Goal: Task Accomplishment & Management: Use online tool/utility

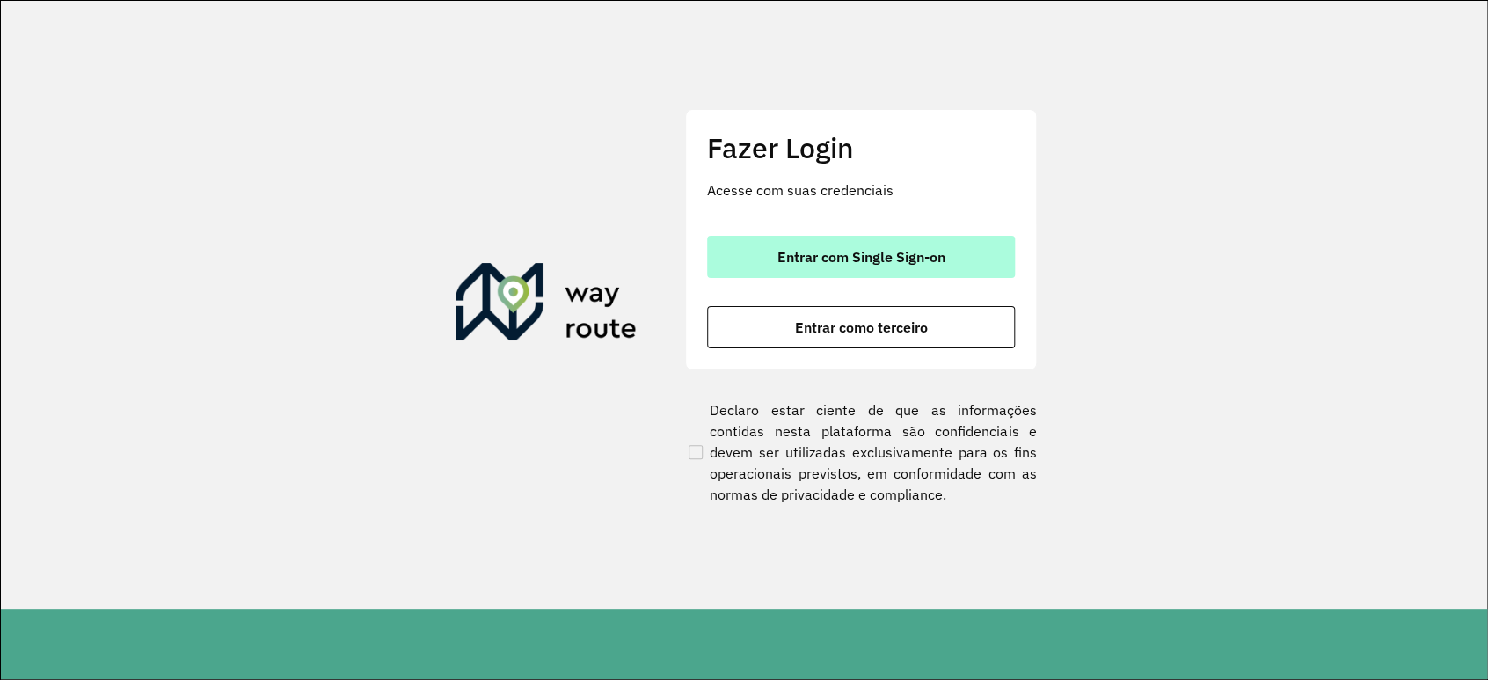
click at [871, 257] on span "Entrar com Single Sign-on" at bounding box center [862, 257] width 168 height 14
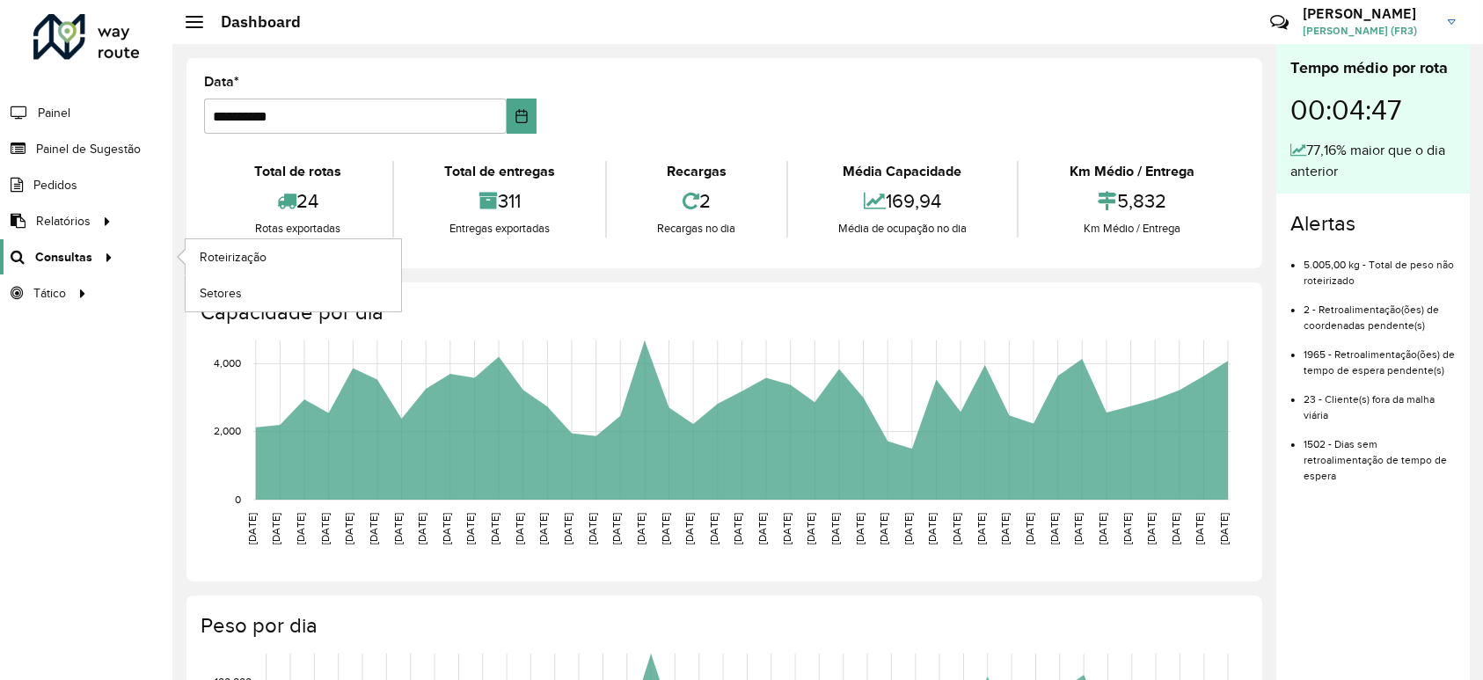
click at [68, 260] on span "Consultas" at bounding box center [63, 257] width 57 height 18
click at [233, 254] on span "Roteirização" at bounding box center [235, 257] width 71 height 18
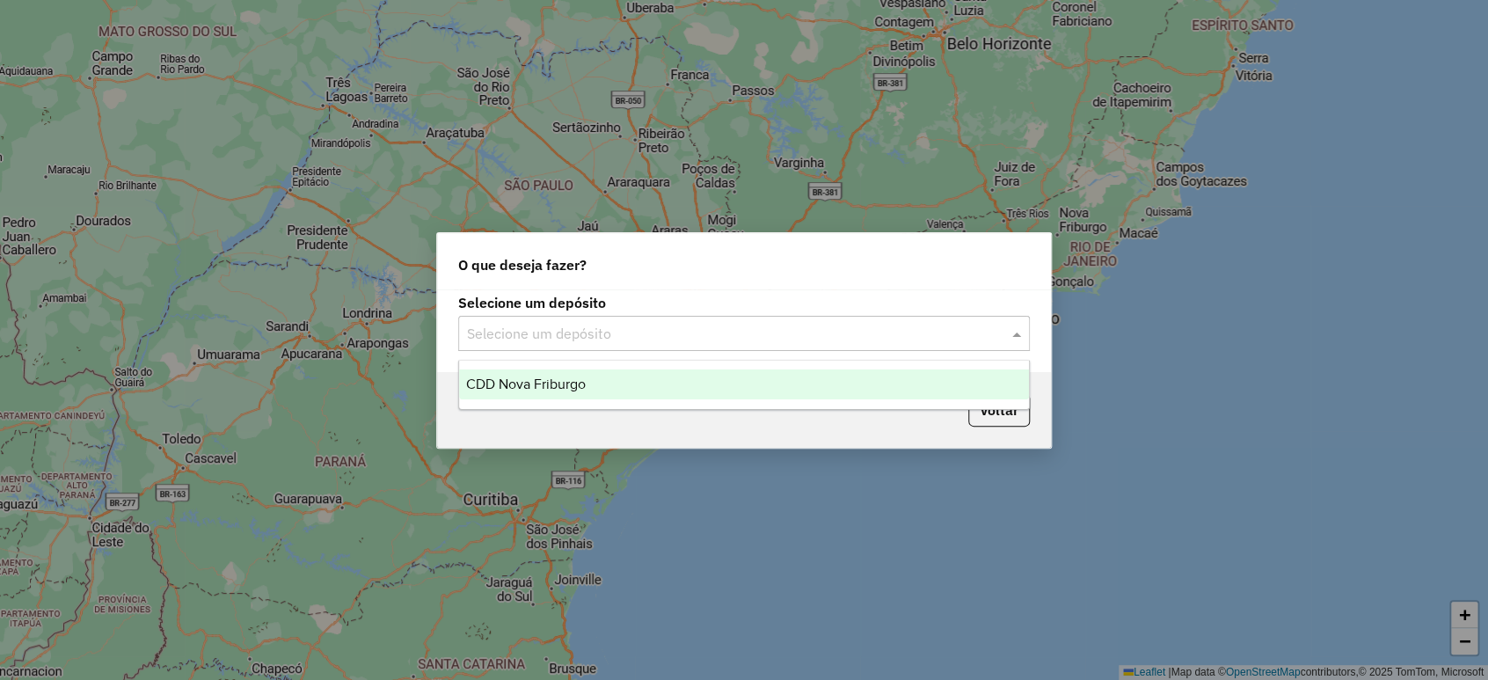
click at [563, 325] on input "text" at bounding box center [726, 334] width 519 height 21
click at [545, 381] on span "CDD Nova Friburgo" at bounding box center [526, 384] width 120 height 15
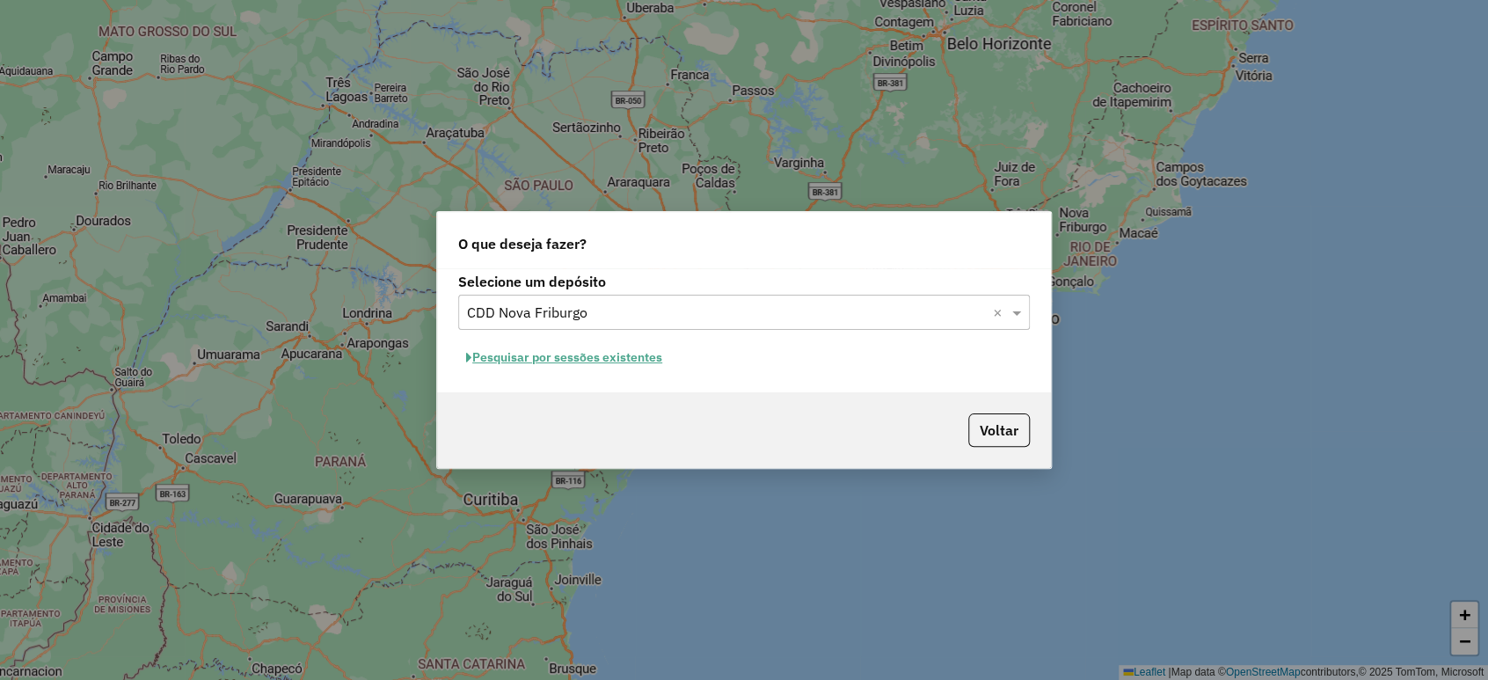
click at [586, 357] on button "Pesquisar por sessões existentes" at bounding box center [564, 357] width 212 height 27
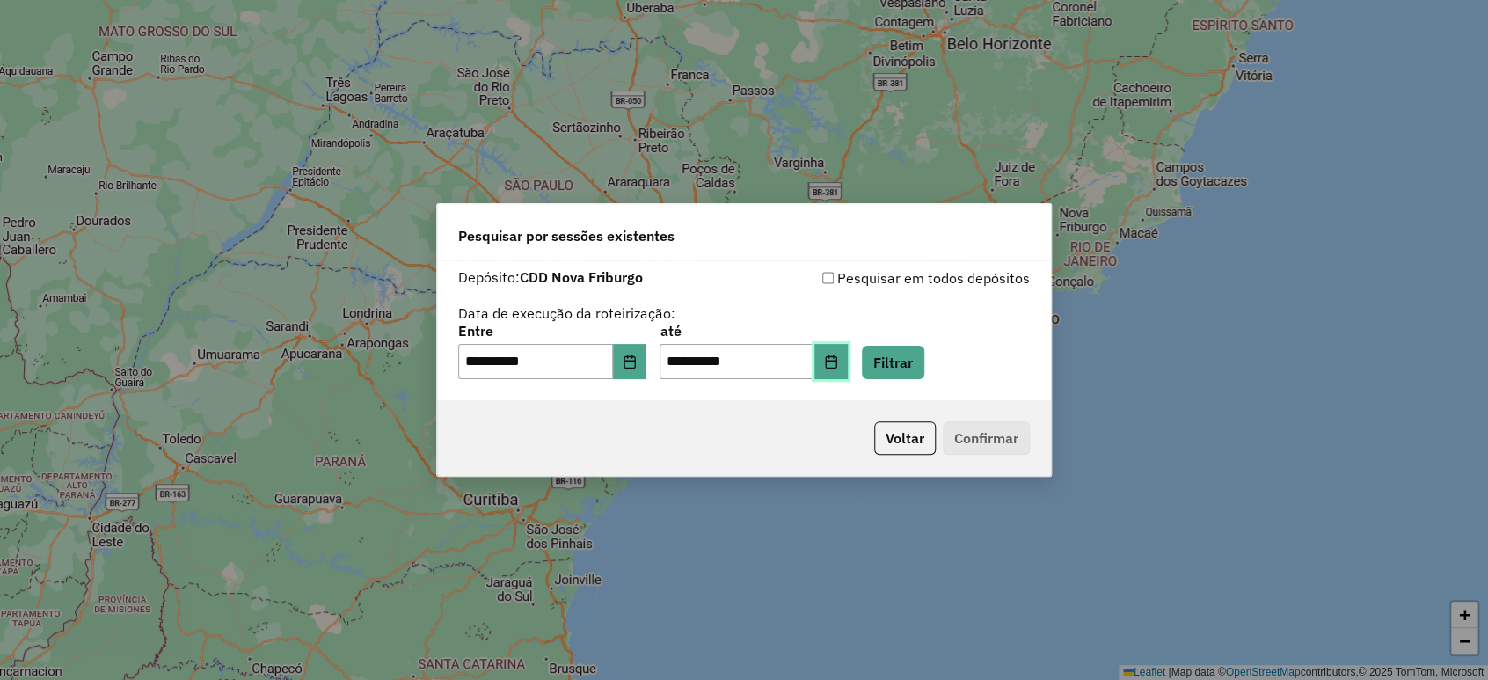
click at [838, 355] on icon "Choose Date" at bounding box center [831, 362] width 14 height 14
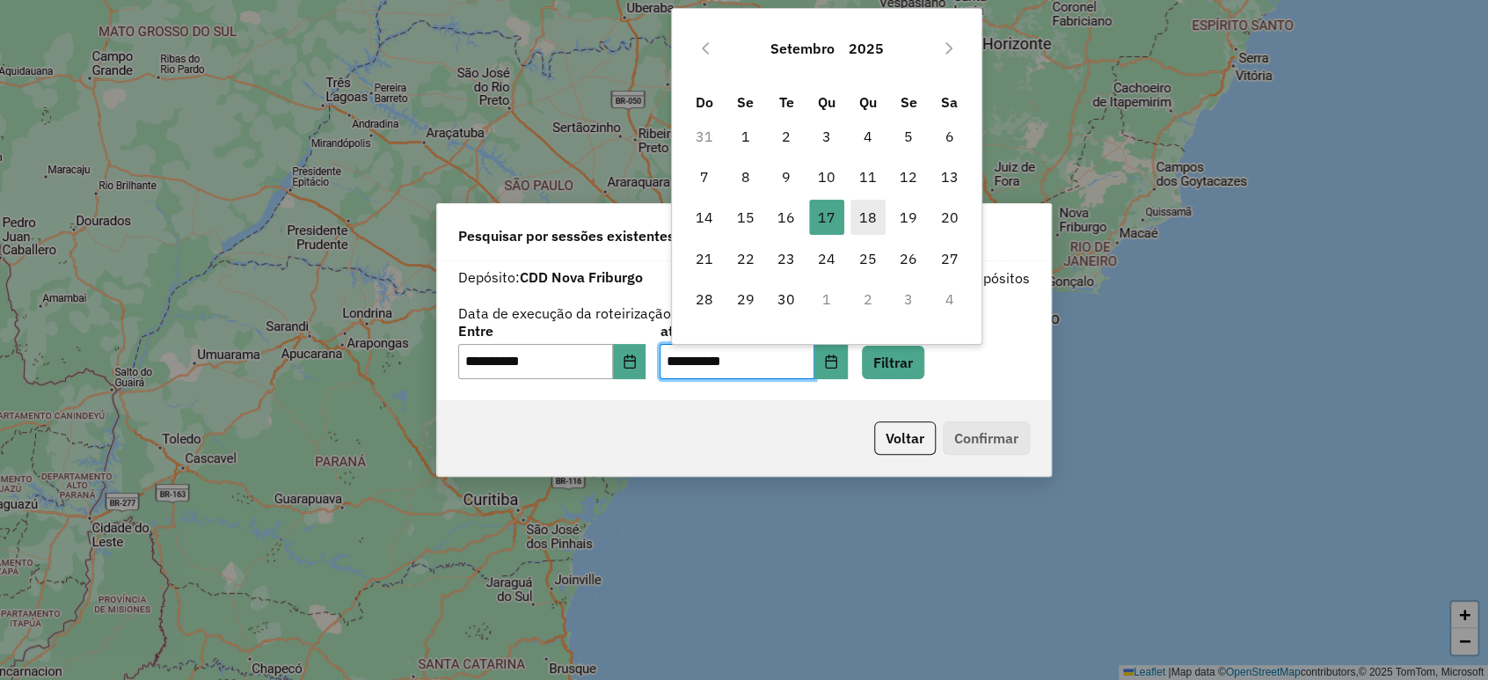
click at [874, 220] on span "18" at bounding box center [868, 217] width 35 height 35
type input "**********"
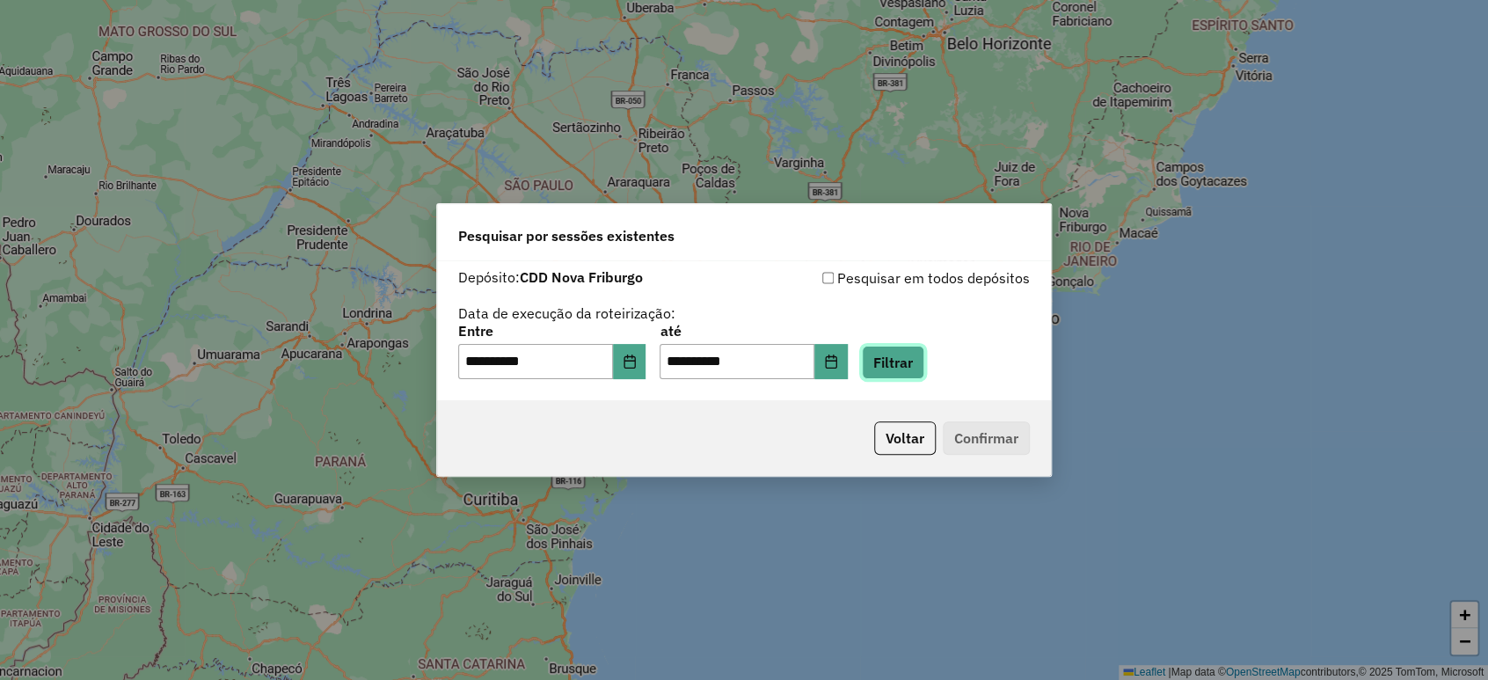
click at [905, 371] on button "Filtrar" at bounding box center [893, 362] width 62 height 33
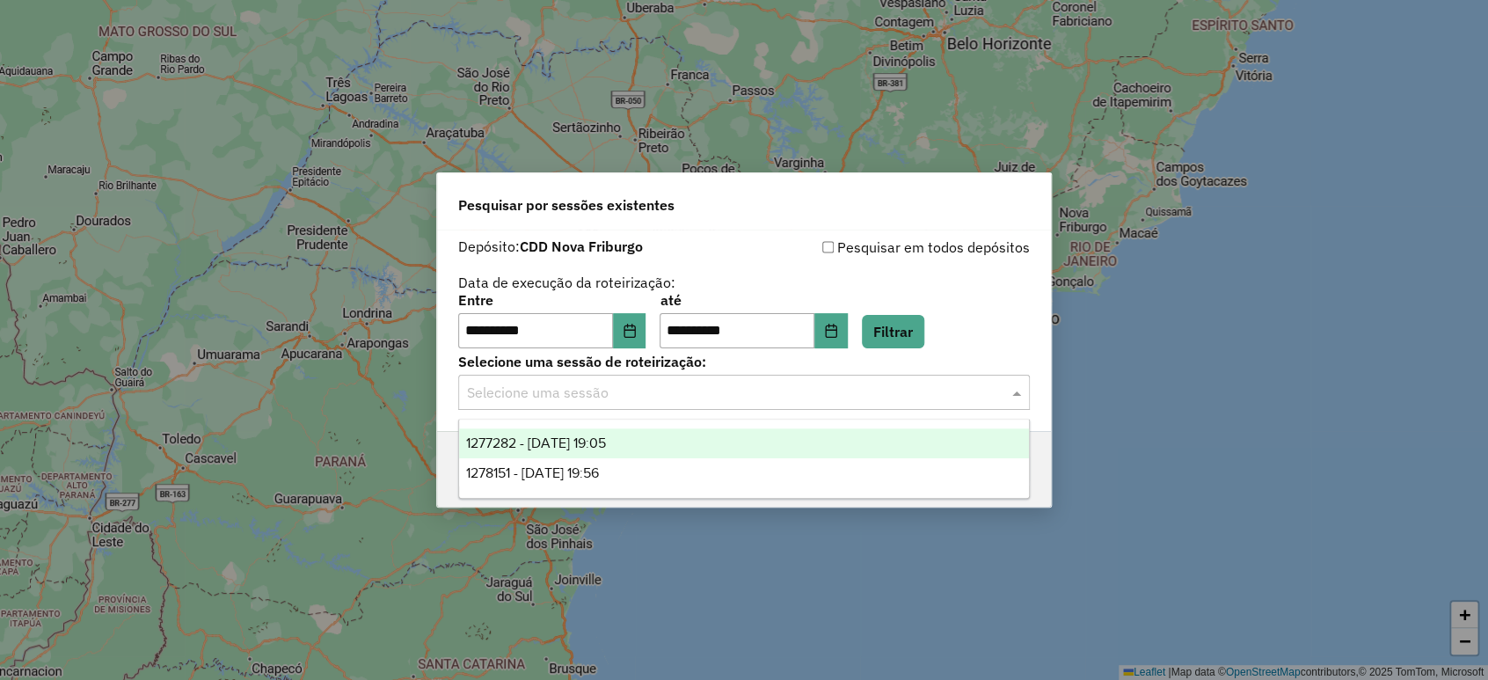
click at [931, 398] on input "text" at bounding box center [726, 393] width 519 height 21
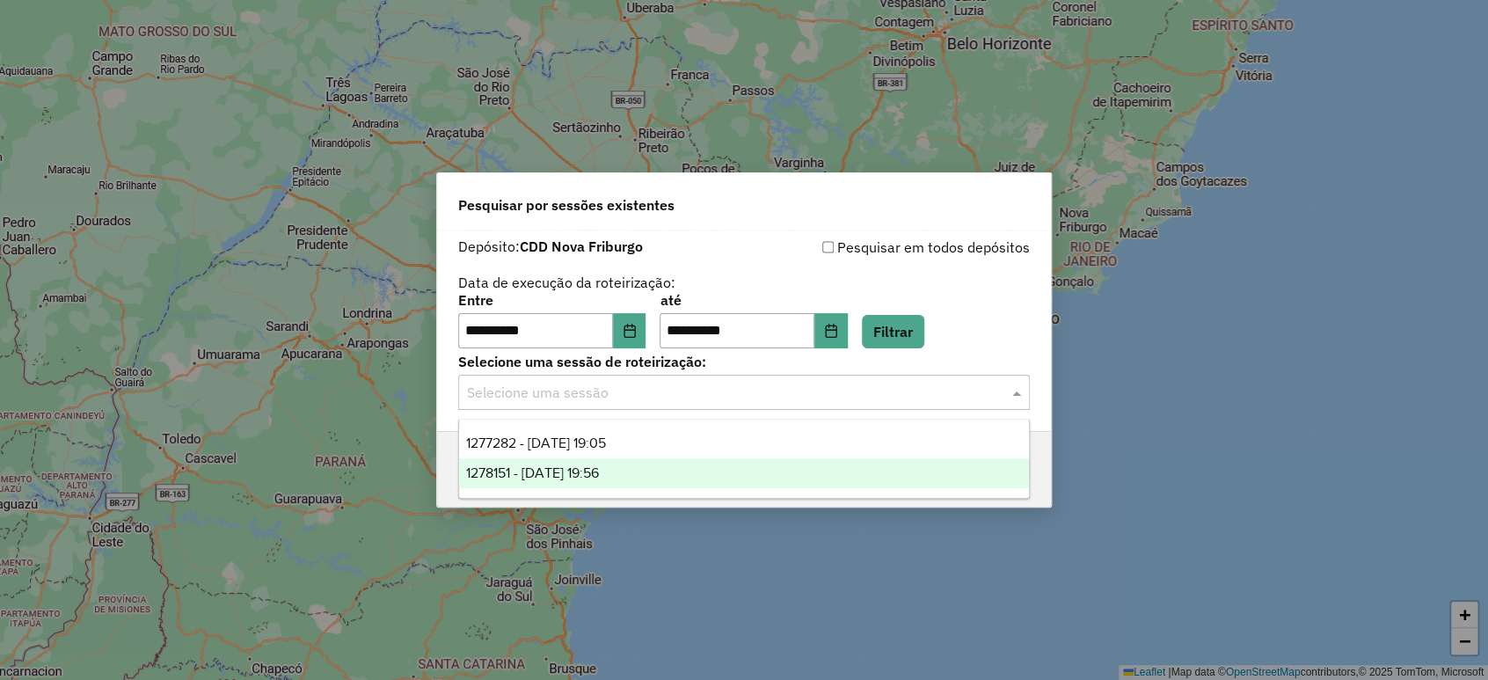
click at [564, 469] on span "1278151 - [DATE] 19:56" at bounding box center [532, 472] width 133 height 15
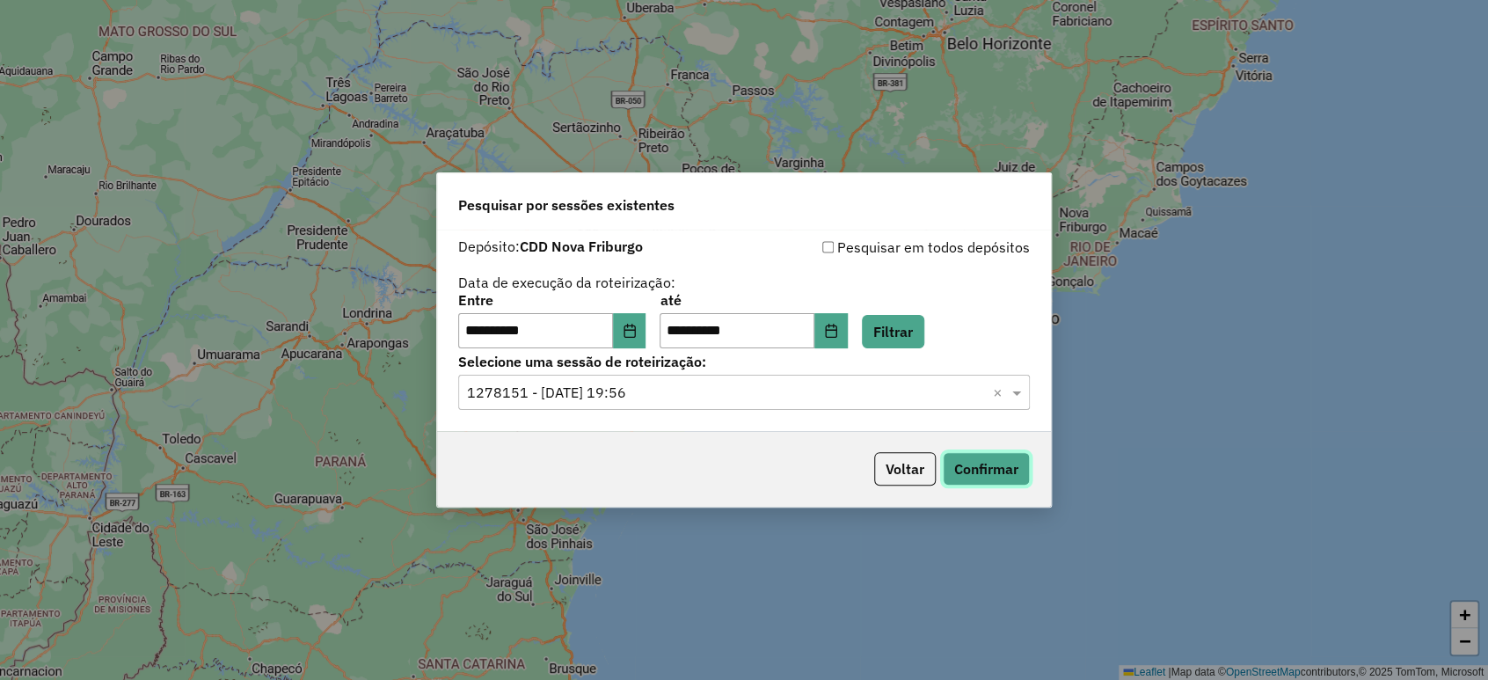
click at [992, 460] on button "Confirmar" at bounding box center [986, 468] width 87 height 33
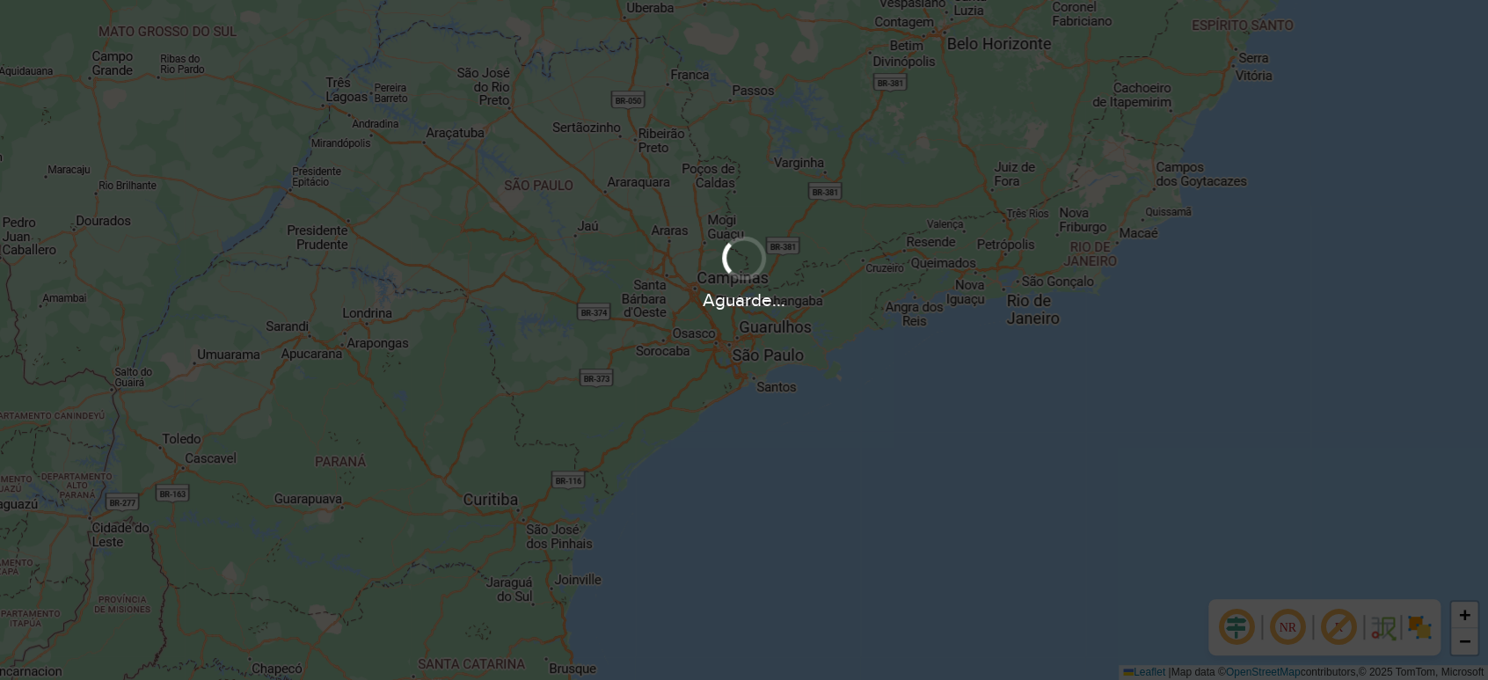
click at [992, 460] on div "Aguarde..." at bounding box center [744, 340] width 1488 height 680
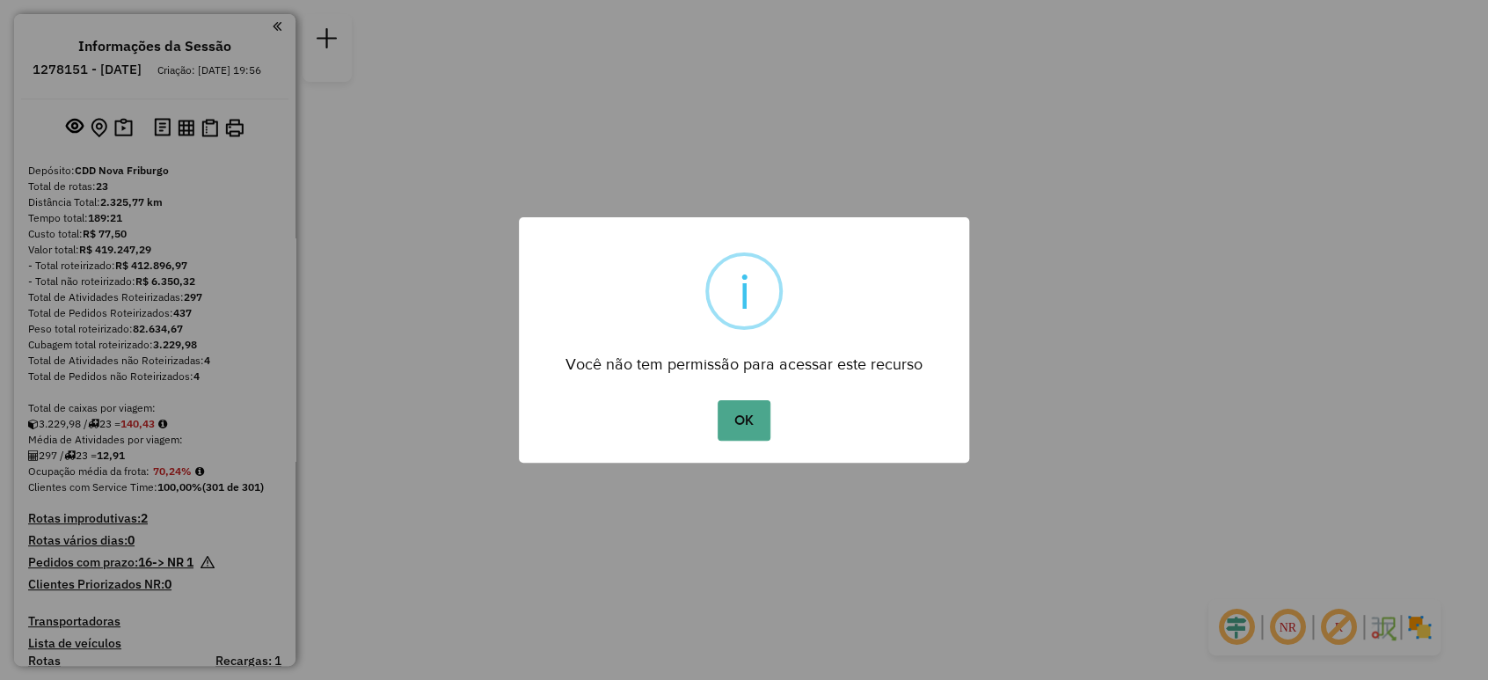
click at [992, 460] on div "× i Você não tem permissão para acessar este recurso OK No Cancel" at bounding box center [744, 340] width 1488 height 680
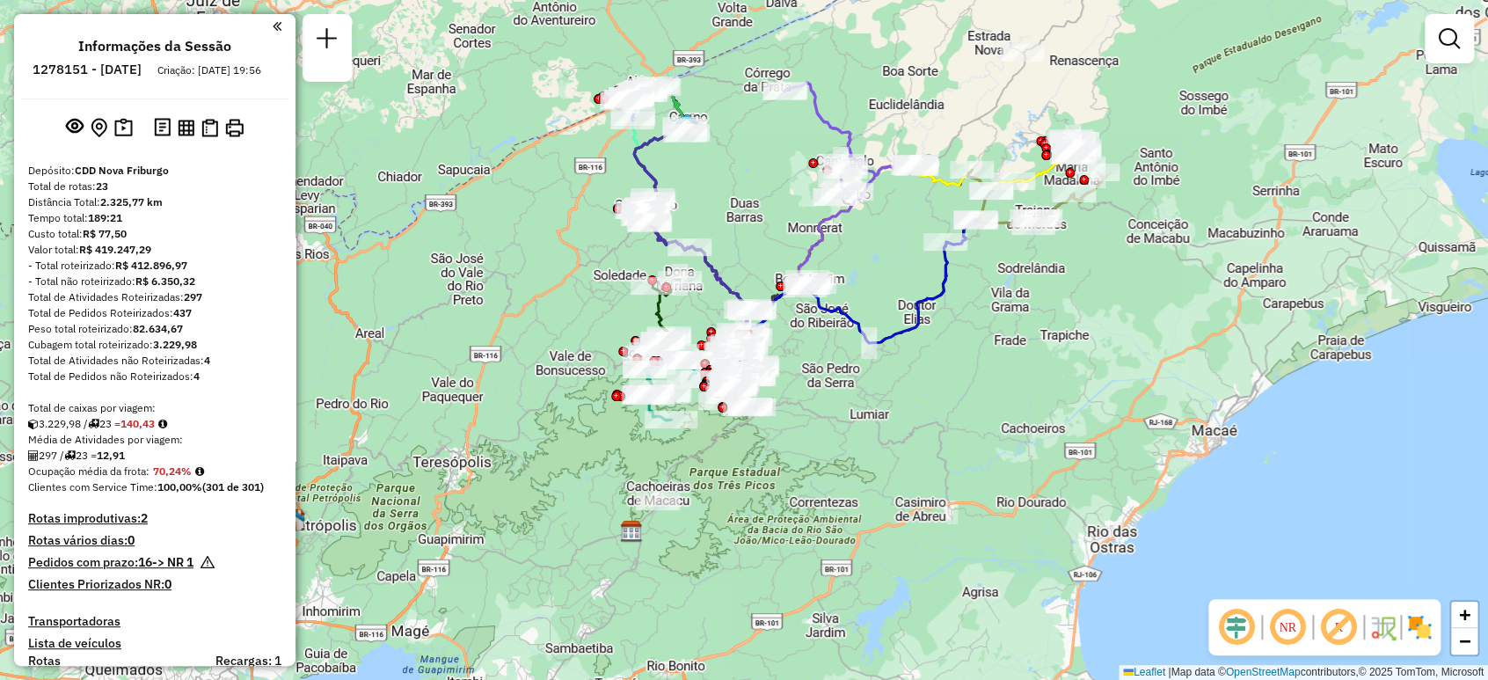
scroll to position [570, 0]
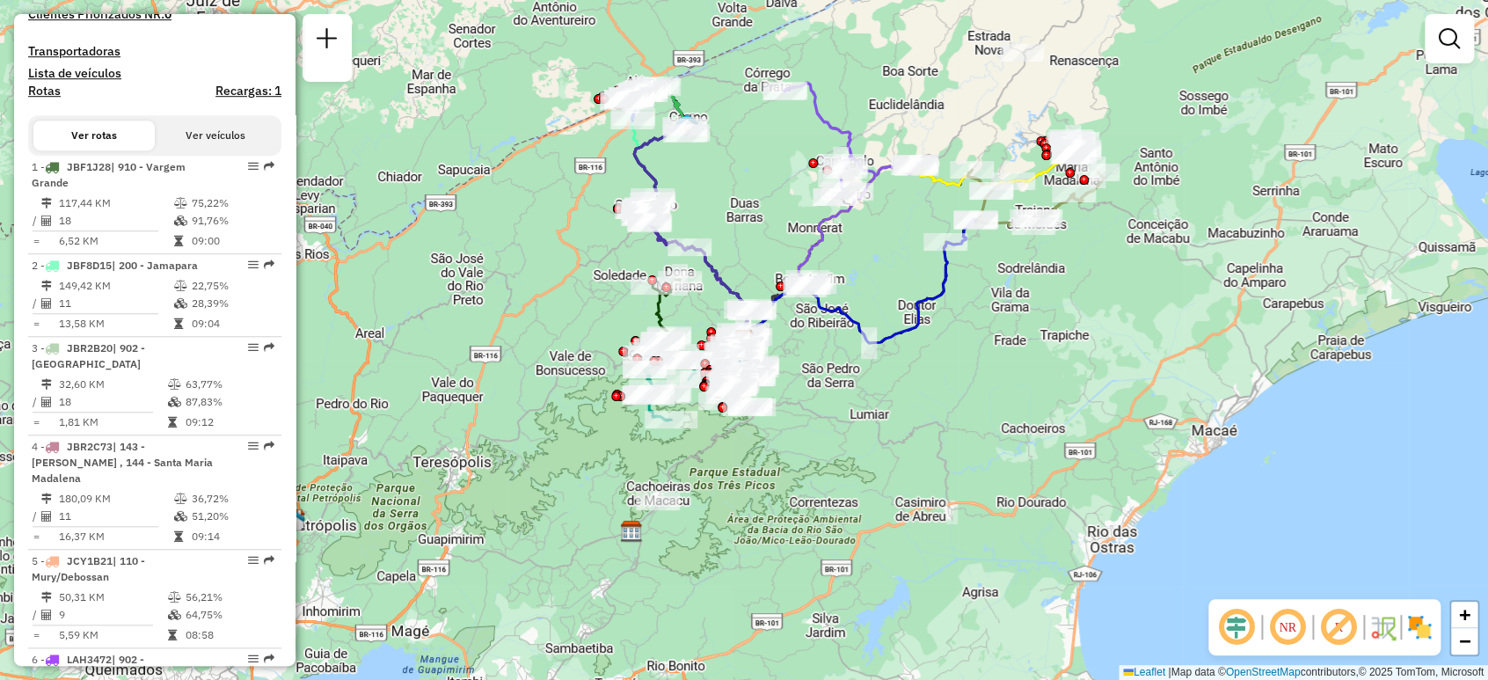
click at [296, 618] on div "Janela de atendimento Grade de atendimento Capacidade Transportadoras Veículos …" at bounding box center [744, 340] width 1488 height 680
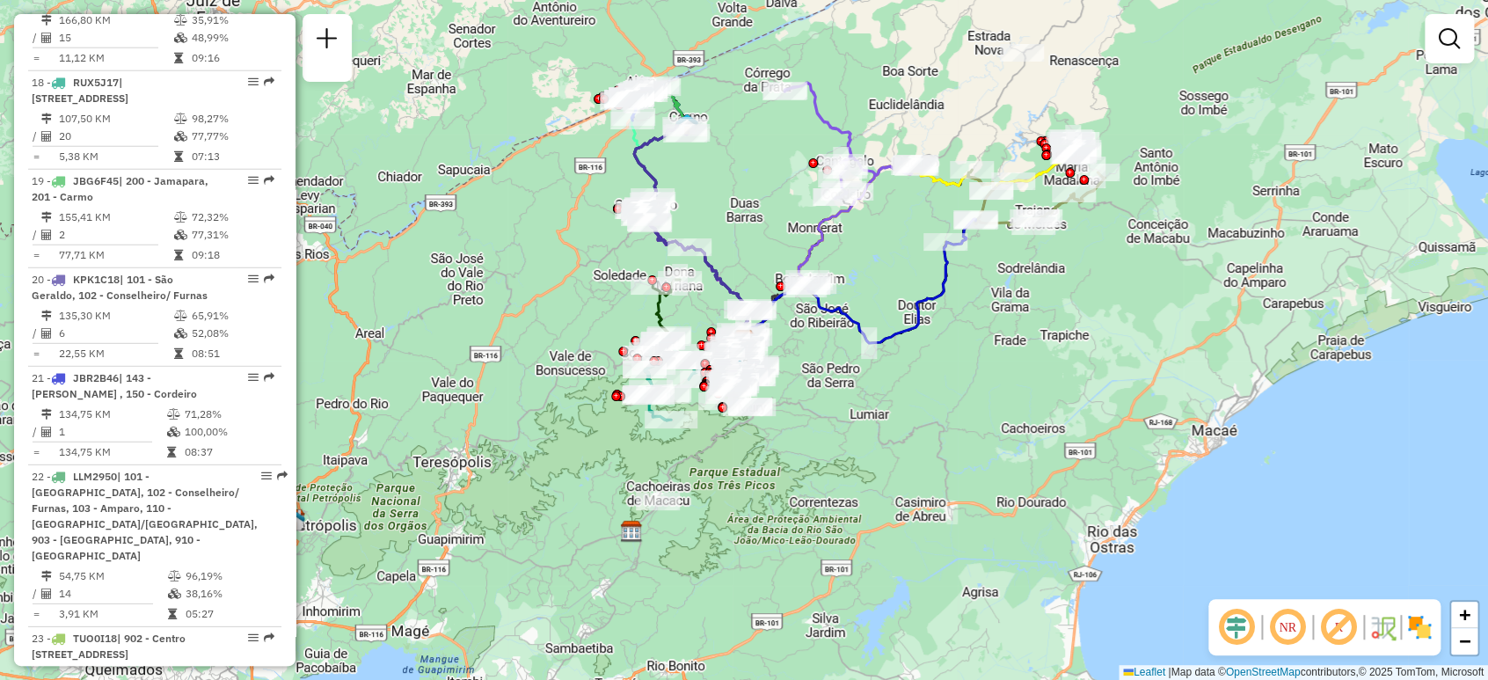
scroll to position [2707, 0]
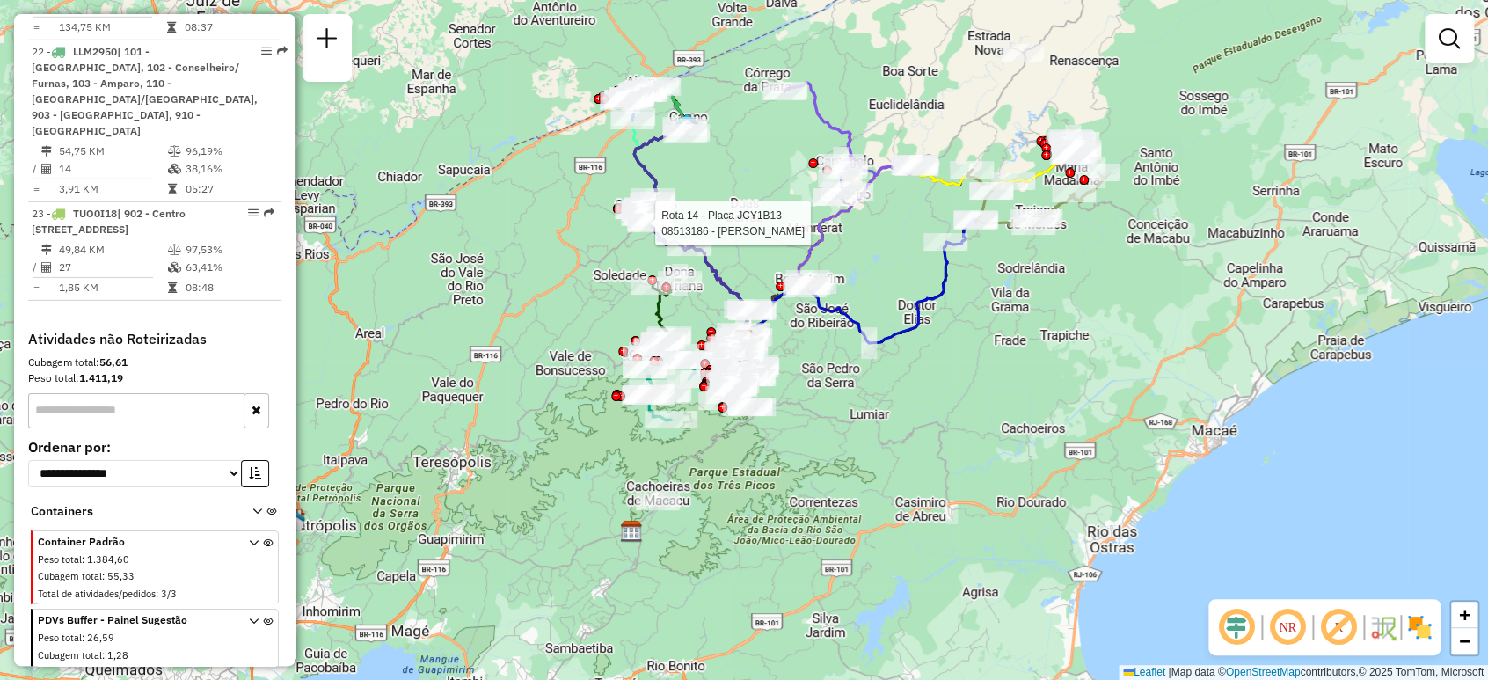
select select "**********"
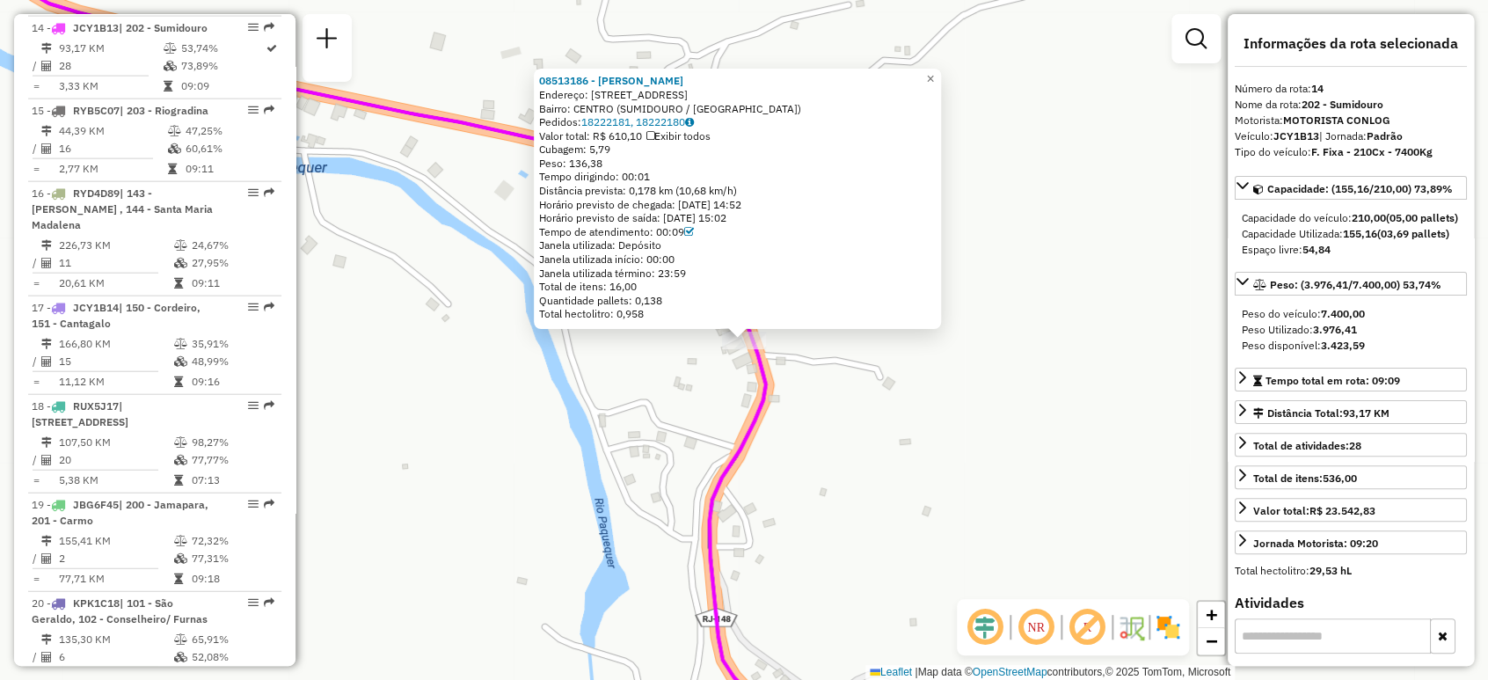
scroll to position [1387, 0]
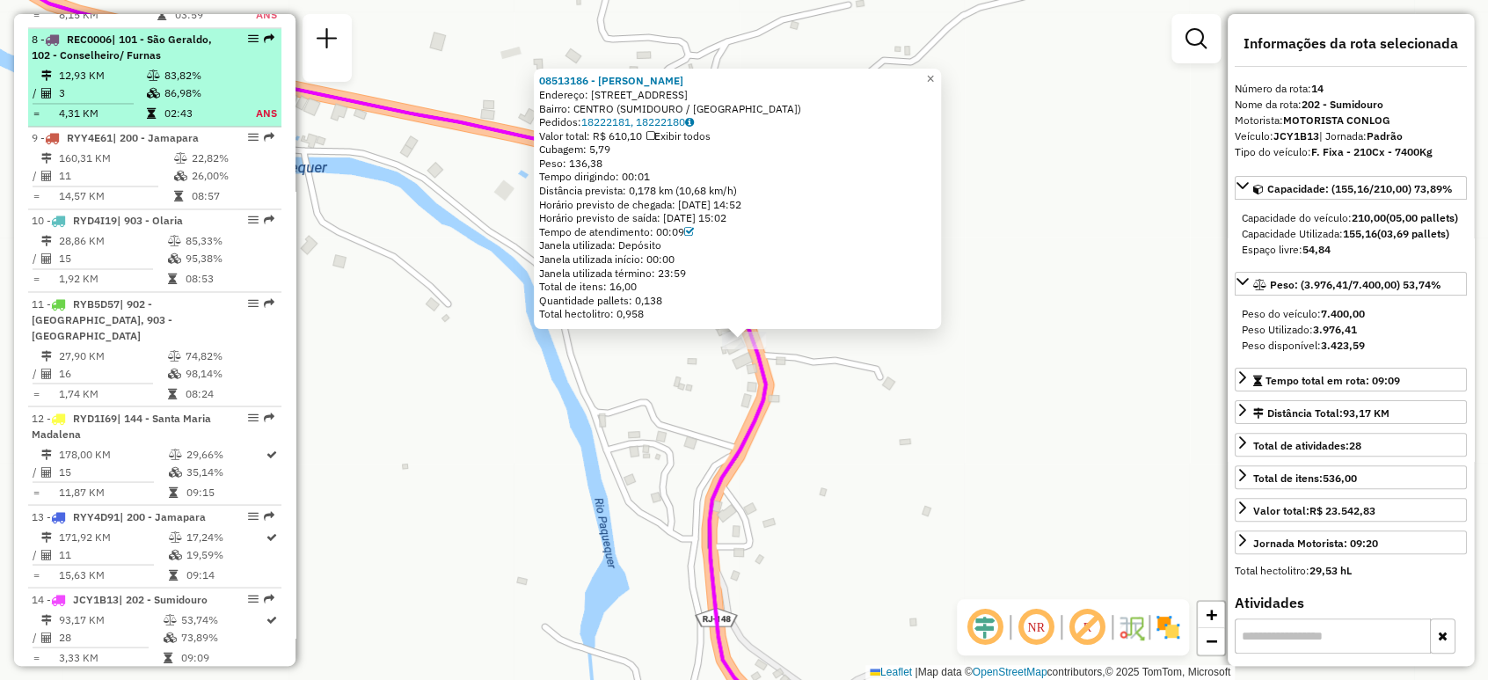
click at [146, 62] on span "| 101 - São Geraldo, 102 - Conselheiro/ Furnas" at bounding box center [122, 47] width 180 height 29
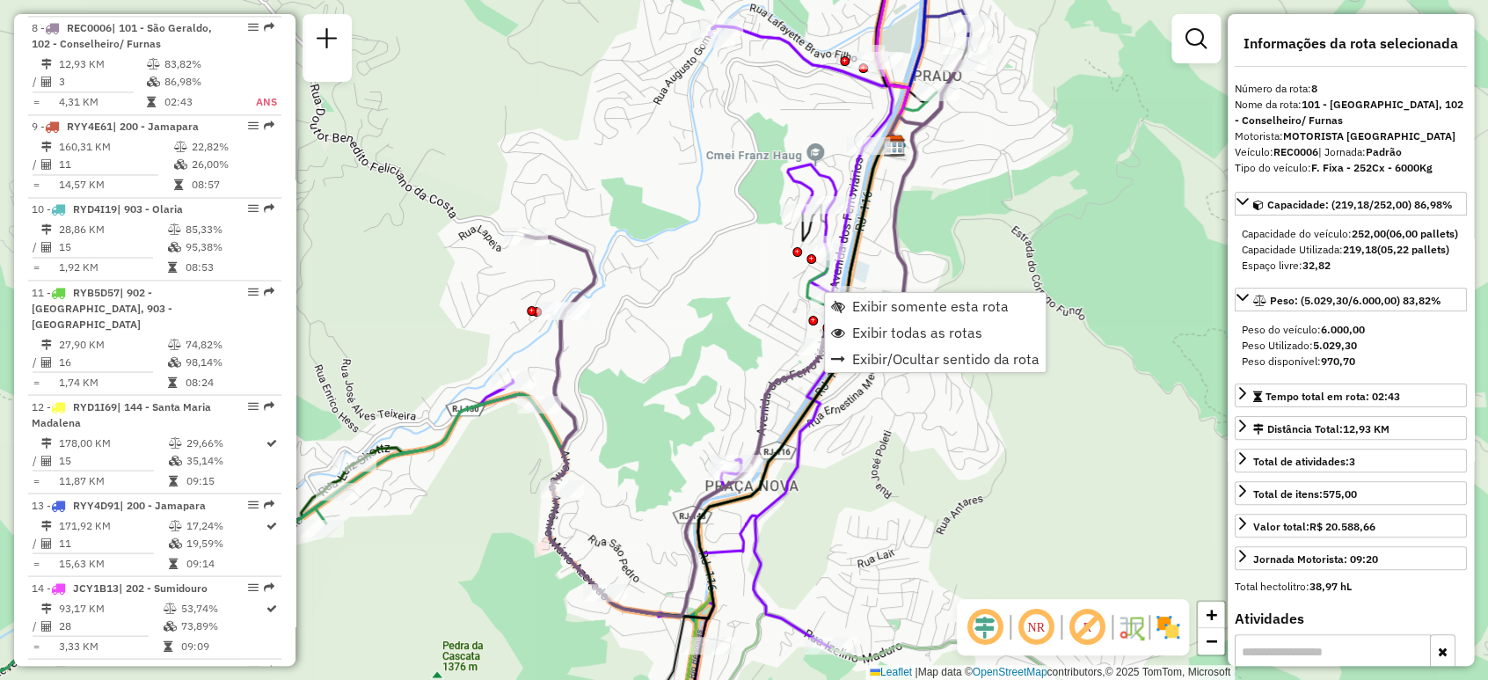
scroll to position [1415, 0]
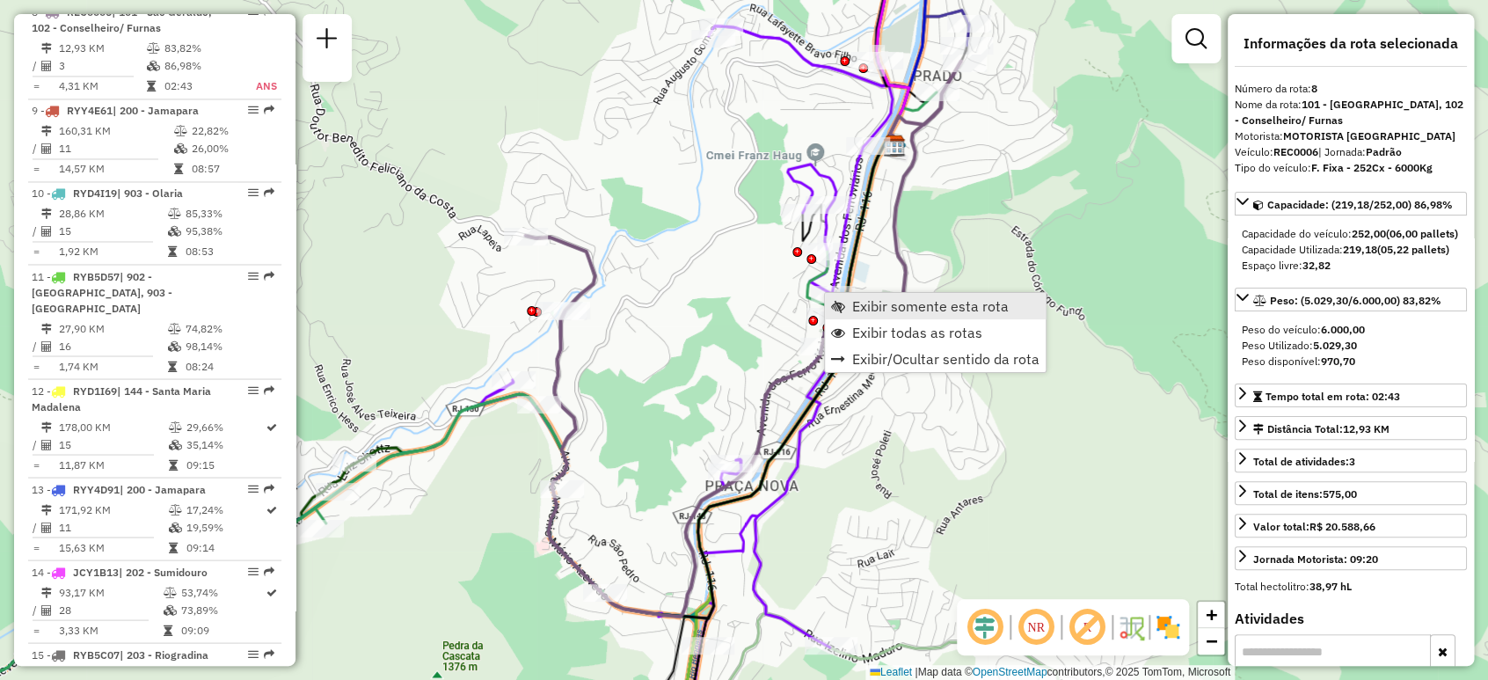
click at [860, 305] on span "Exibir somente esta rota" at bounding box center [930, 306] width 157 height 14
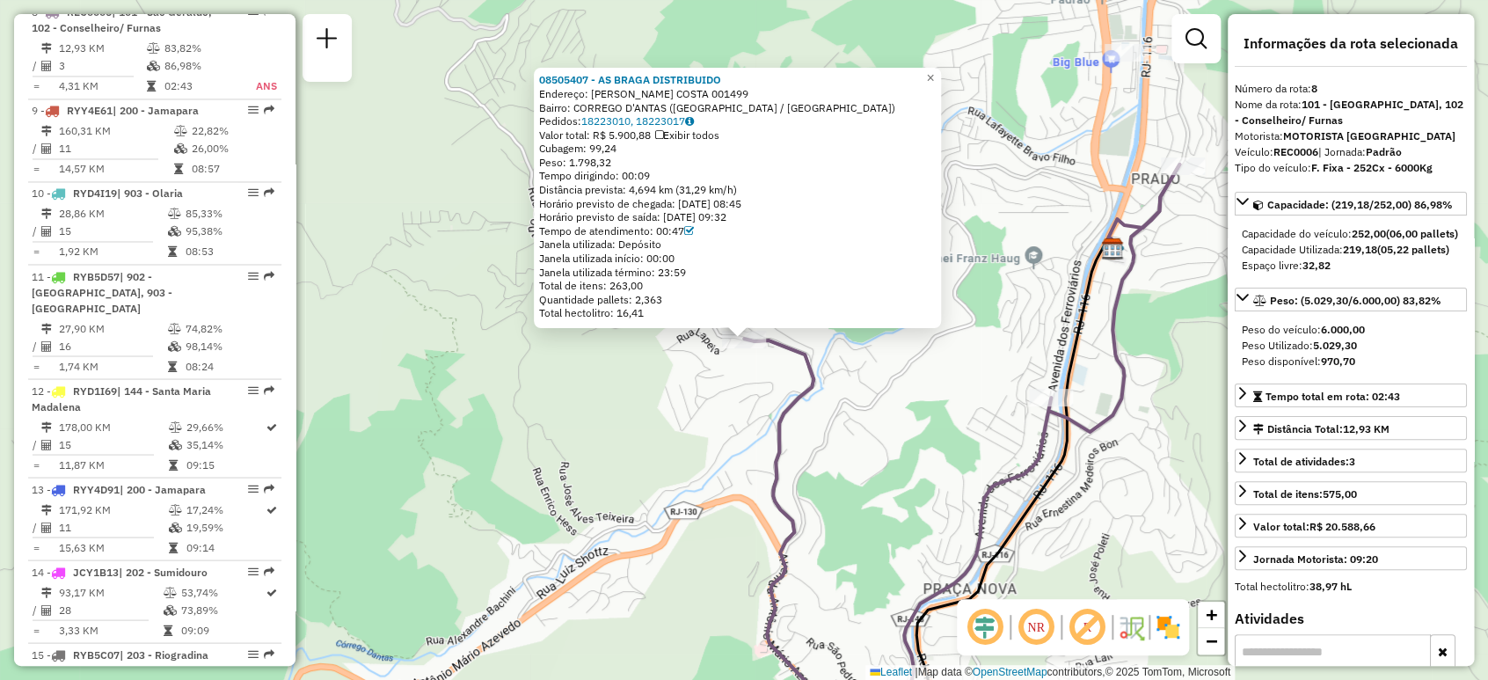
click at [1181, 338] on div "08505407 - AS BRAGA DISTRIBUIDO Endereço: R FELICIANO COSTA 001499 Bairro: CORR…" at bounding box center [744, 340] width 1488 height 680
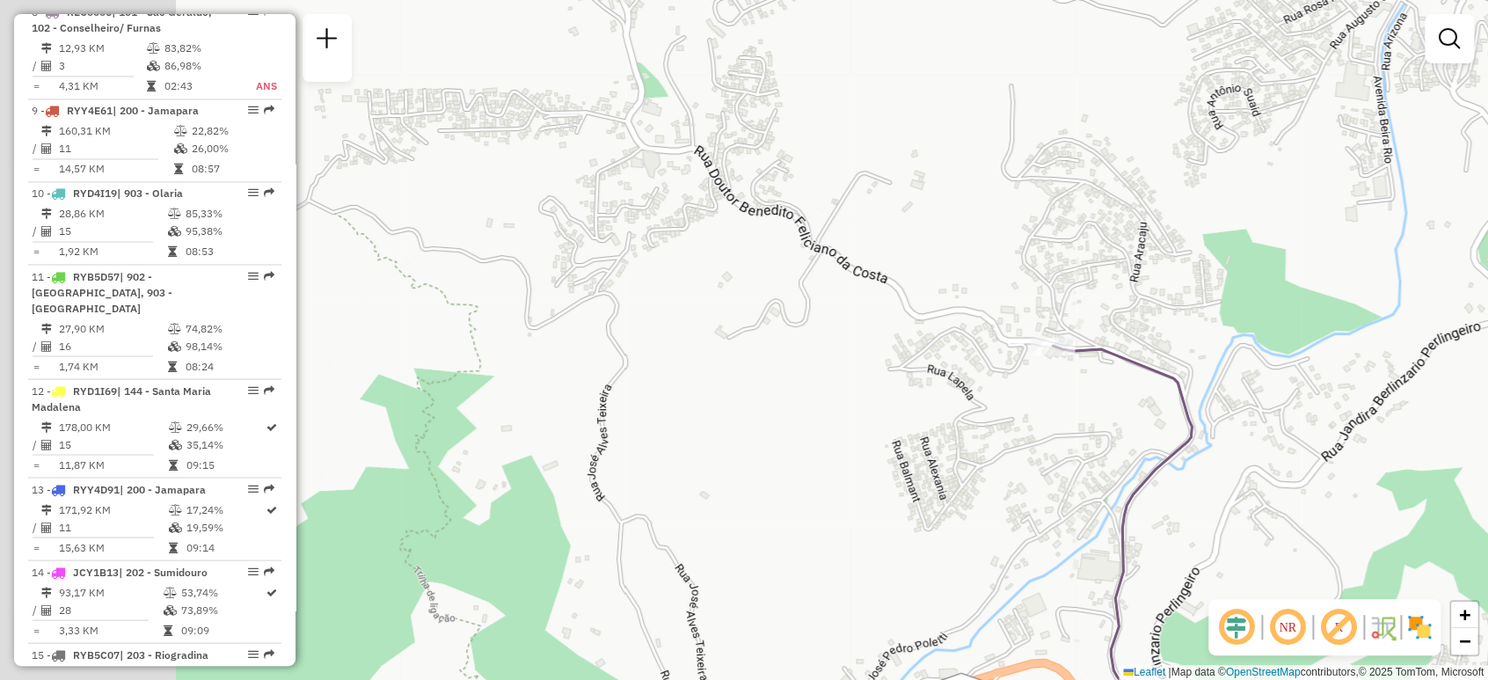
drag, startPoint x: 685, startPoint y: 372, endPoint x: 937, endPoint y: 410, distance: 254.4
click at [937, 410] on div "Janela de atendimento Grade de atendimento Capacidade Transportadoras Veículos …" at bounding box center [744, 340] width 1488 height 680
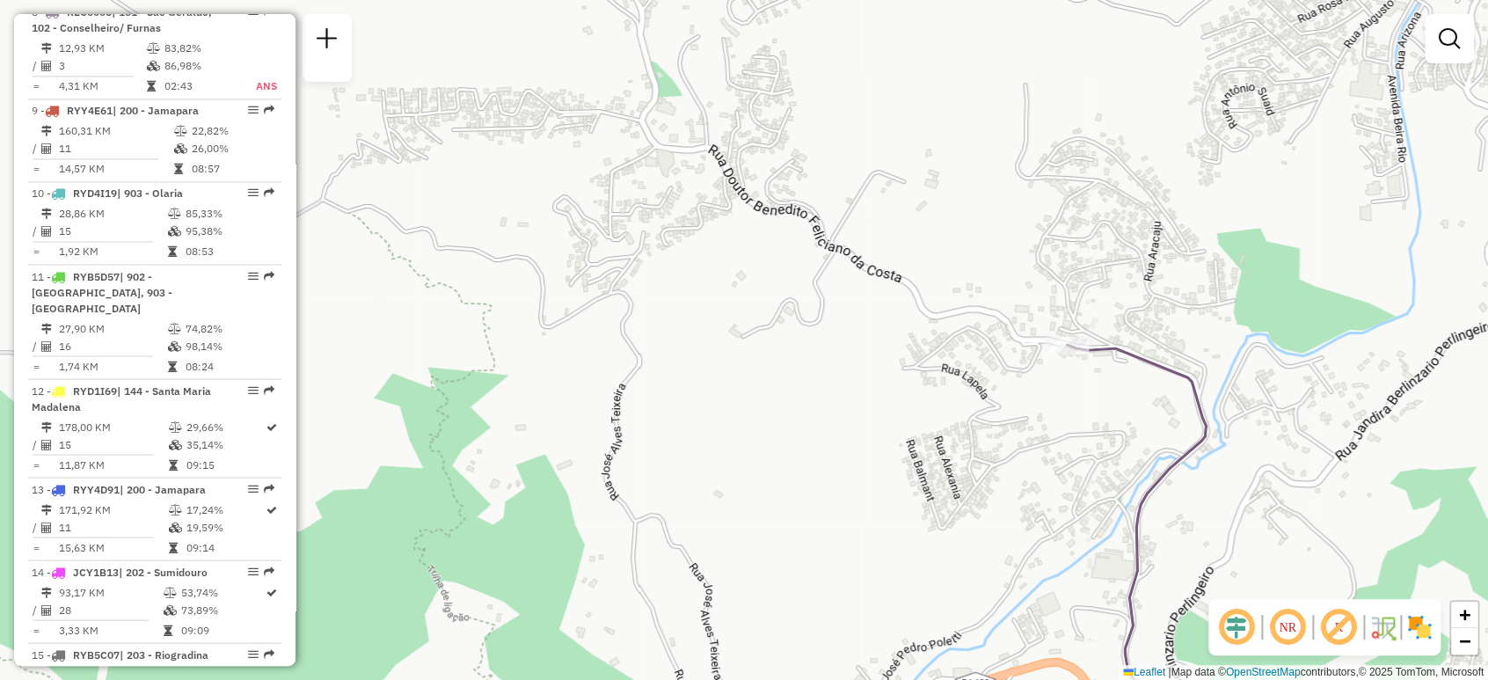
click at [824, 351] on div "Janela de atendimento Grade de atendimento Capacidade Transportadoras Veículos …" at bounding box center [744, 340] width 1488 height 680
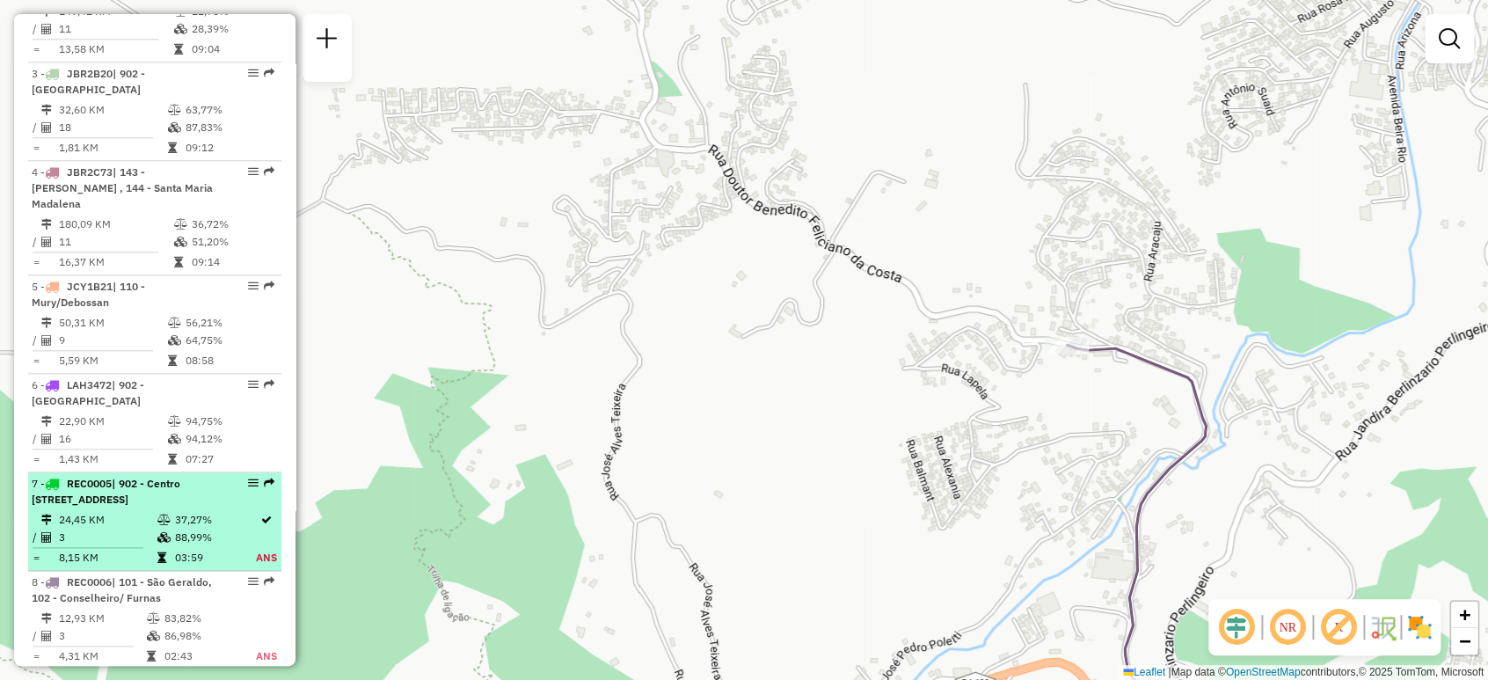
click at [167, 522] on li "7 - REC0005 | 902 - Centro Nova Friburgo, 903 - Olaria, 905 - Centro - Morro da…" at bounding box center [154, 521] width 253 height 99
select select "**********"
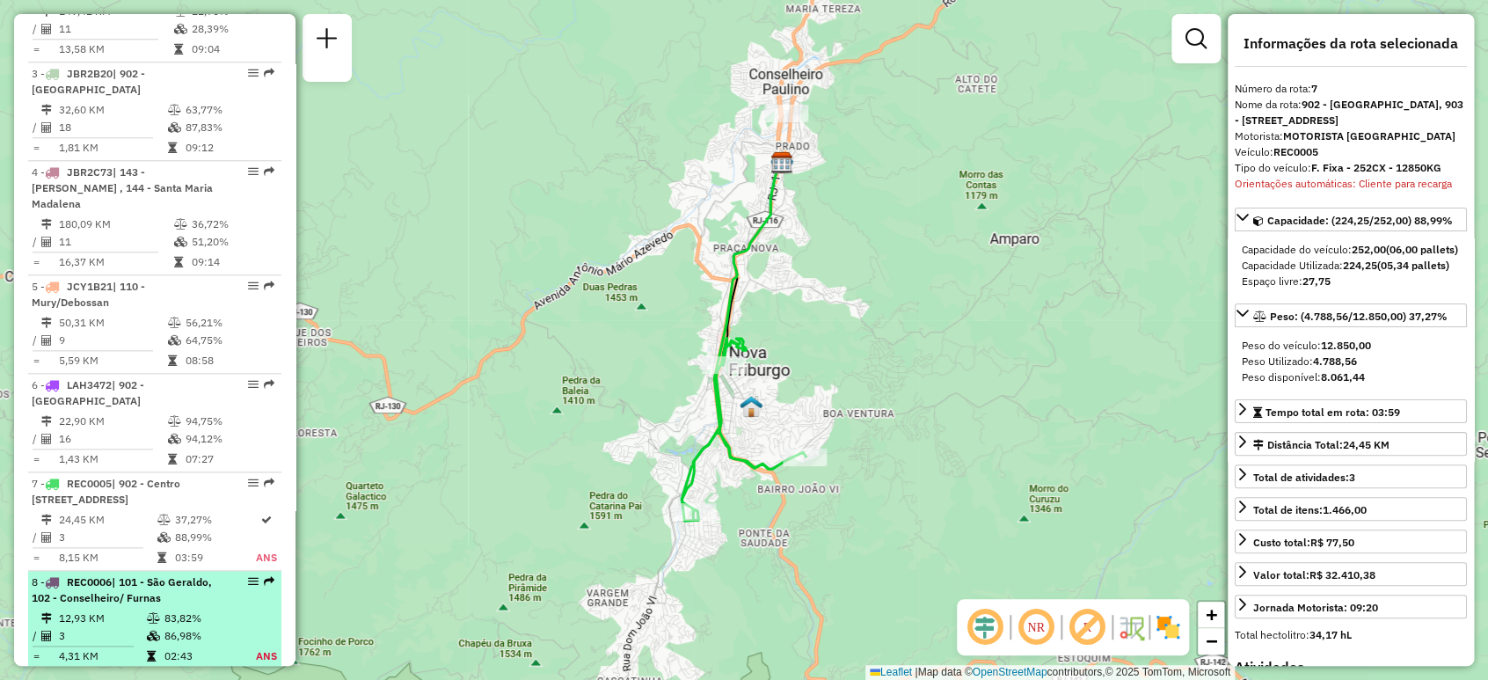
click at [172, 644] on td "86,98%" at bounding box center [200, 636] width 72 height 18
